Goal: Information Seeking & Learning: Learn about a topic

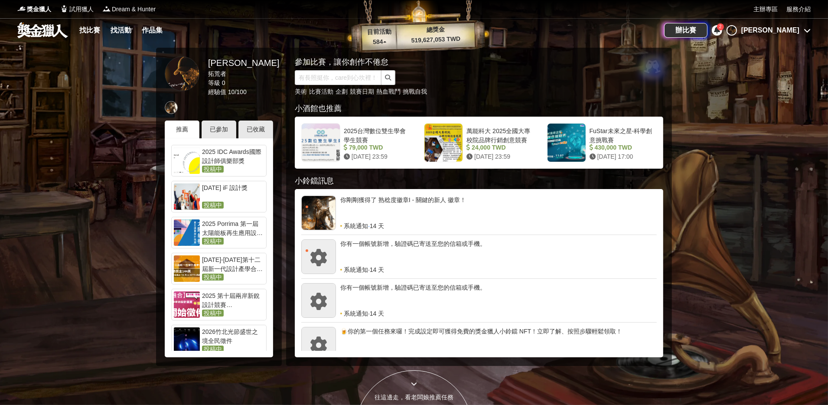
click at [230, 155] on div "2025 IDC Awards國際設計師俱樂部獎" at bounding box center [233, 155] width 62 height 17
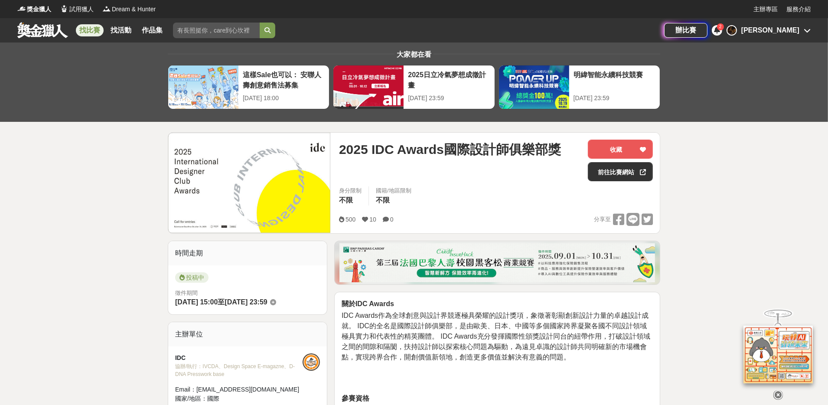
click at [724, 30] on div "2" at bounding box center [720, 26] width 7 height 7
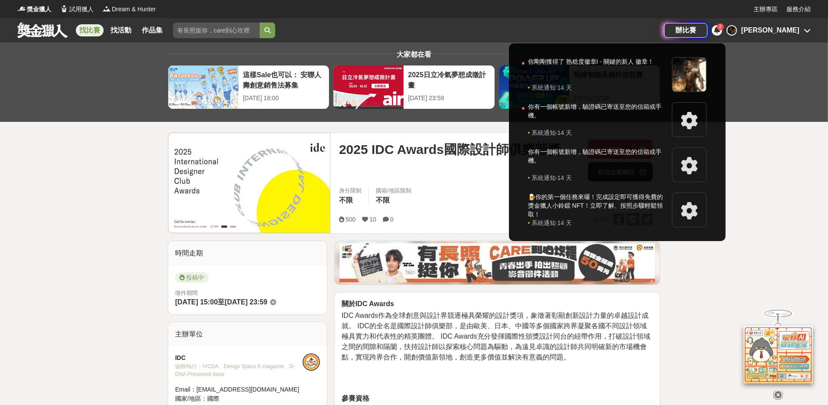
click at [778, 175] on div at bounding box center [414, 202] width 828 height 405
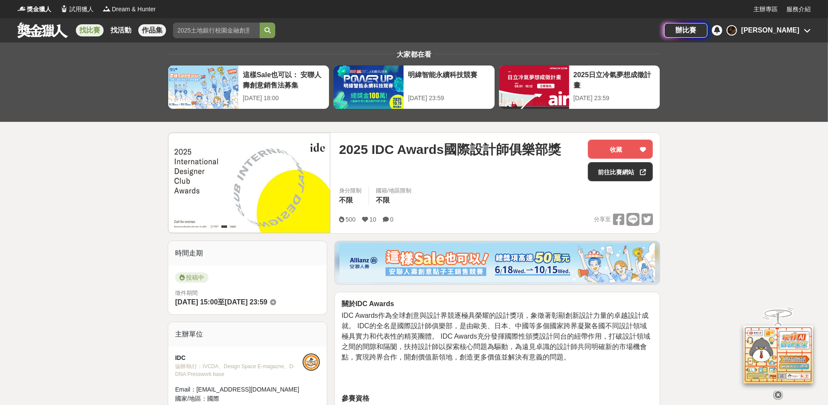
click at [156, 30] on link "作品集" at bounding box center [152, 30] width 28 height 12
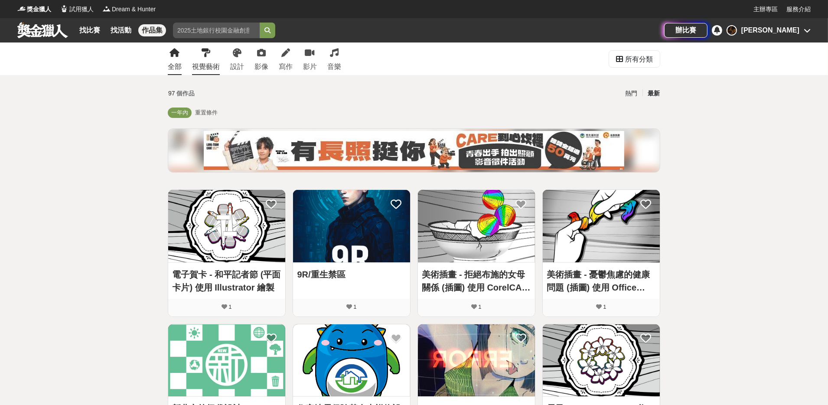
click at [201, 56] on icon at bounding box center [205, 53] width 9 height 9
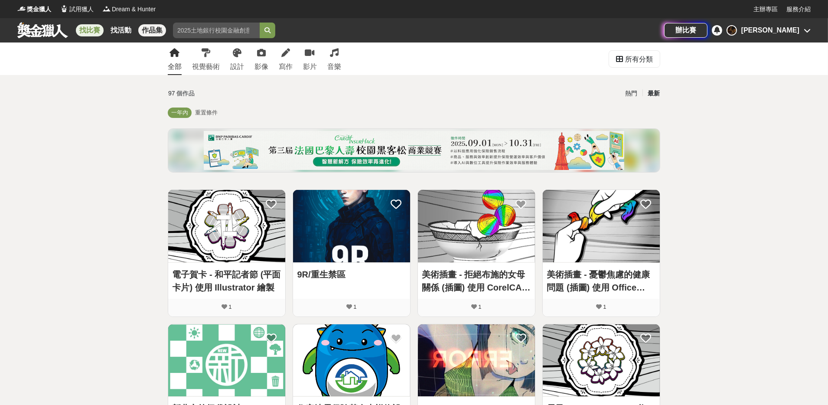
click at [88, 30] on link "找比賽" at bounding box center [90, 30] width 28 height 12
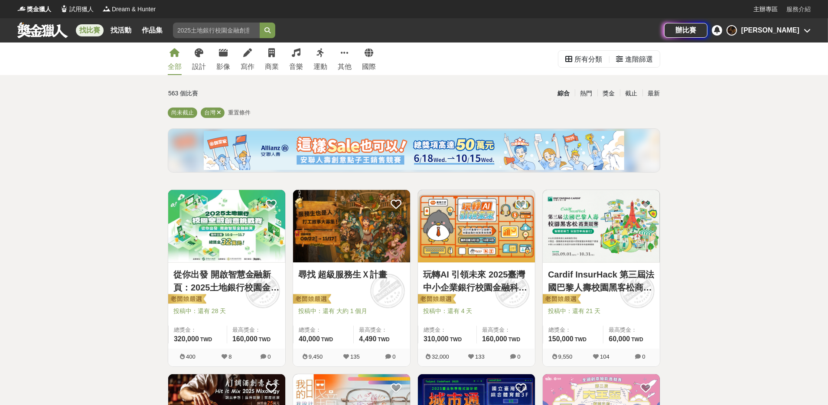
click at [803, 10] on link "服務介紹" at bounding box center [798, 9] width 24 height 9
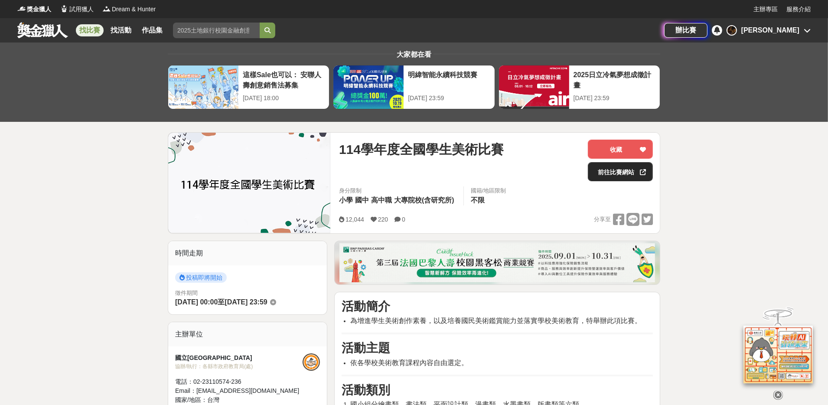
click at [612, 171] on link "前往比賽網站" at bounding box center [620, 171] width 65 height 19
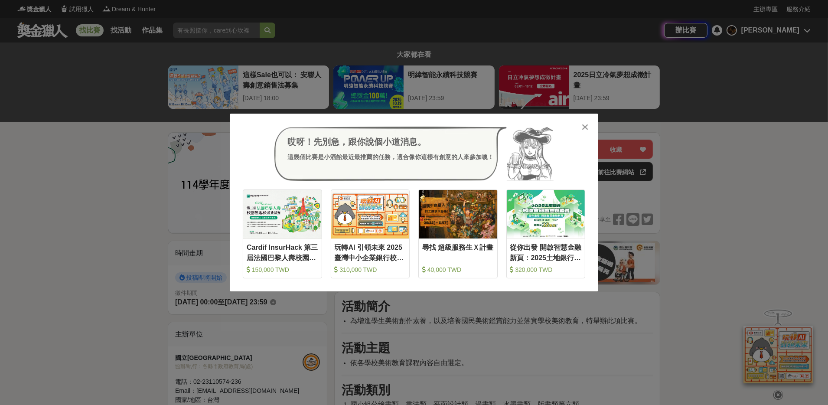
click at [781, 194] on div "哎呀！先別急，跟你說個小道消息。 這幾個比賽是小酒館最近最推薦的任務，適合像你這樣有創意的人來參加噢！ 收藏 Cardif InsurHack 第三屆法國巴黎…" at bounding box center [414, 202] width 828 height 405
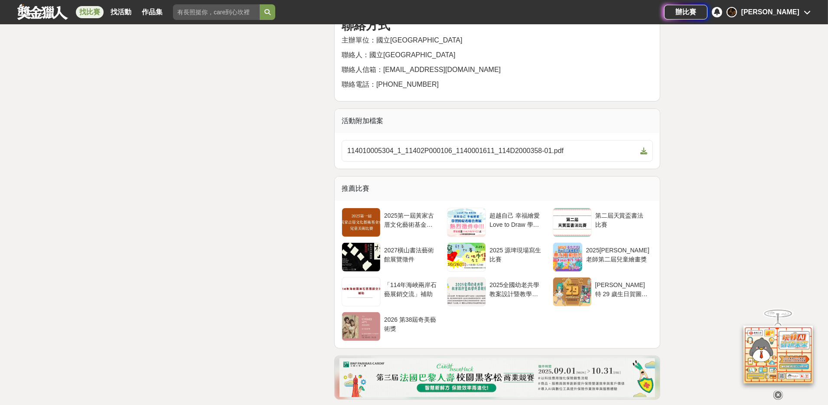
scroll to position [4809, 0]
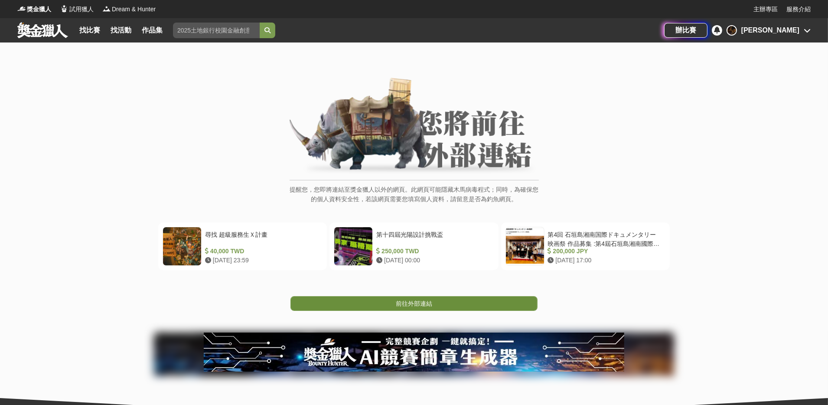
click at [412, 303] on span "前往外部連結" at bounding box center [414, 303] width 36 height 7
